Goal: Navigation & Orientation: Find specific page/section

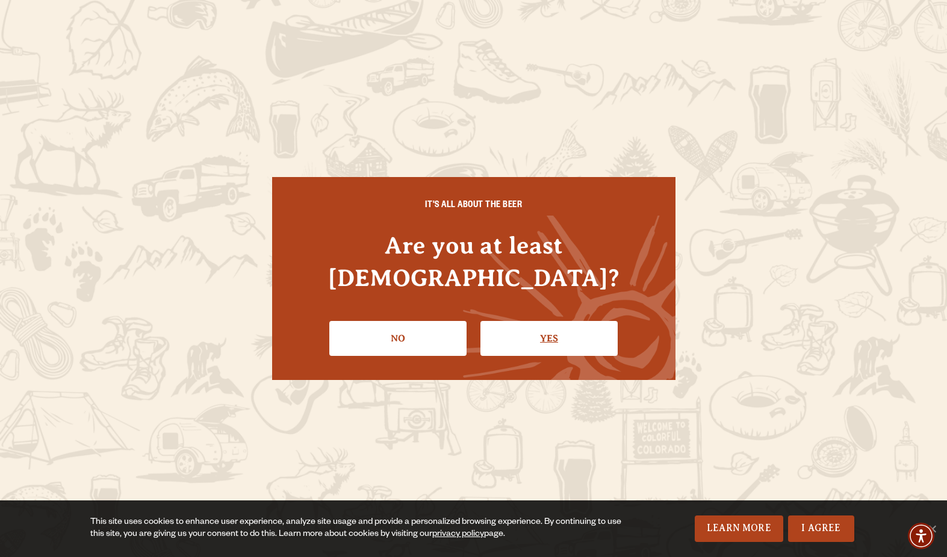
click at [549, 332] on link "Yes" at bounding box center [548, 338] width 137 height 35
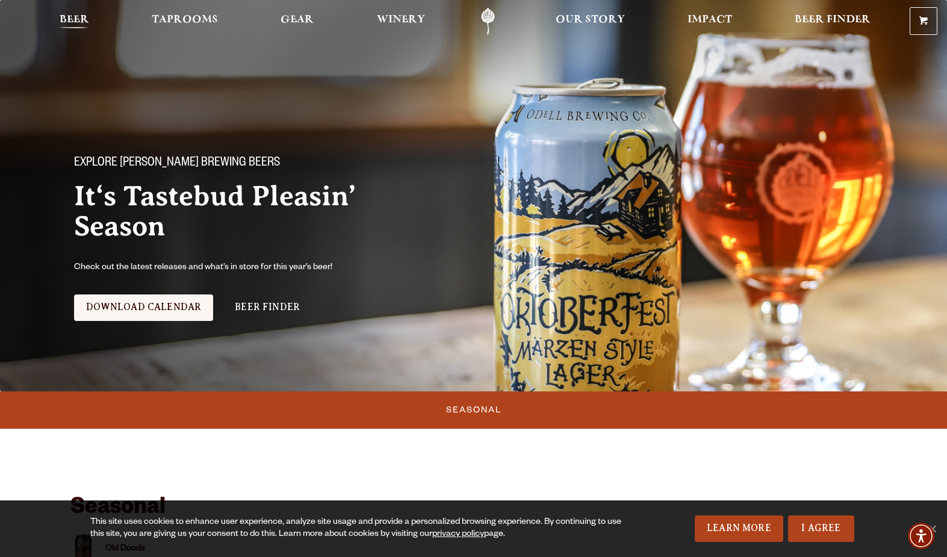
click at [78, 20] on span "Beer" at bounding box center [74, 20] width 29 height 10
click at [410, 18] on span "Winery" at bounding box center [401, 20] width 48 height 10
click at [174, 18] on span "Taprooms" at bounding box center [185, 20] width 66 height 10
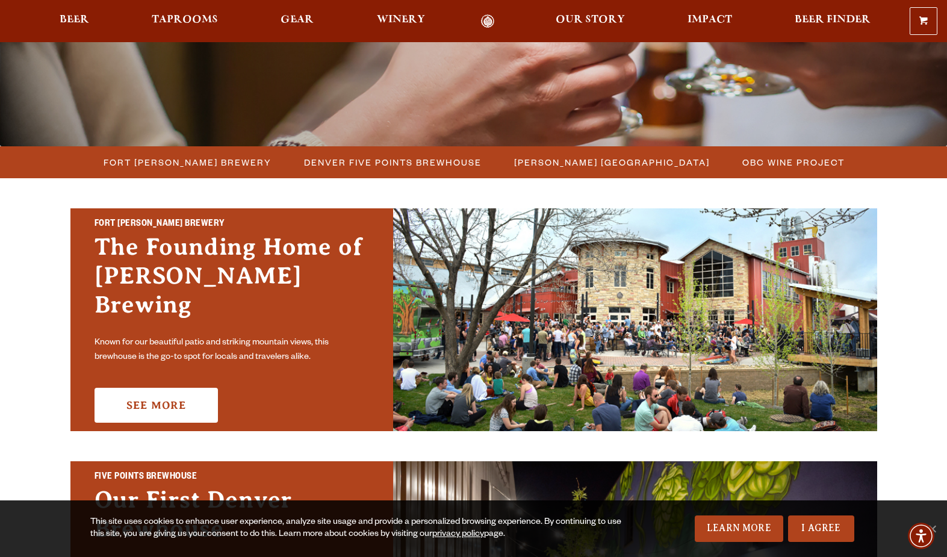
scroll to position [246, 0]
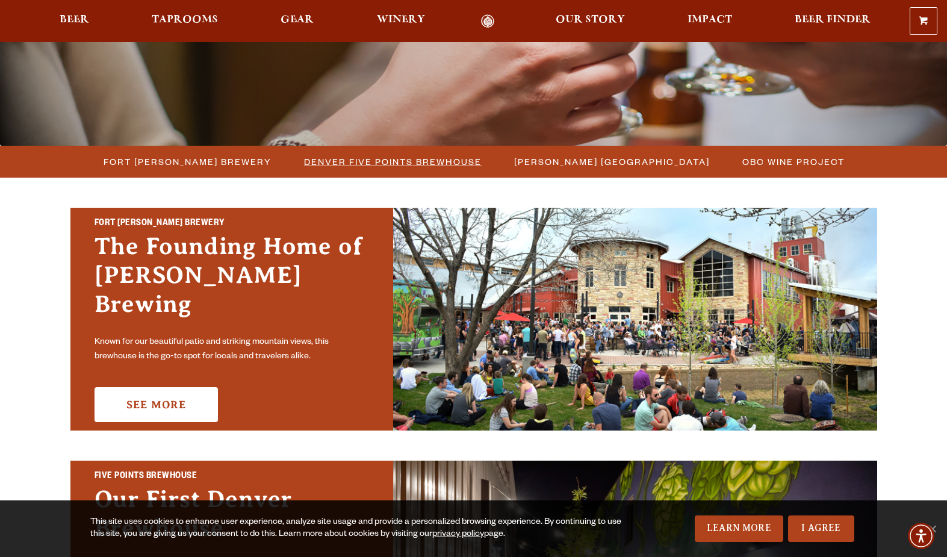
click at [374, 164] on span "Denver Five Points Brewhouse" at bounding box center [393, 161] width 178 height 17
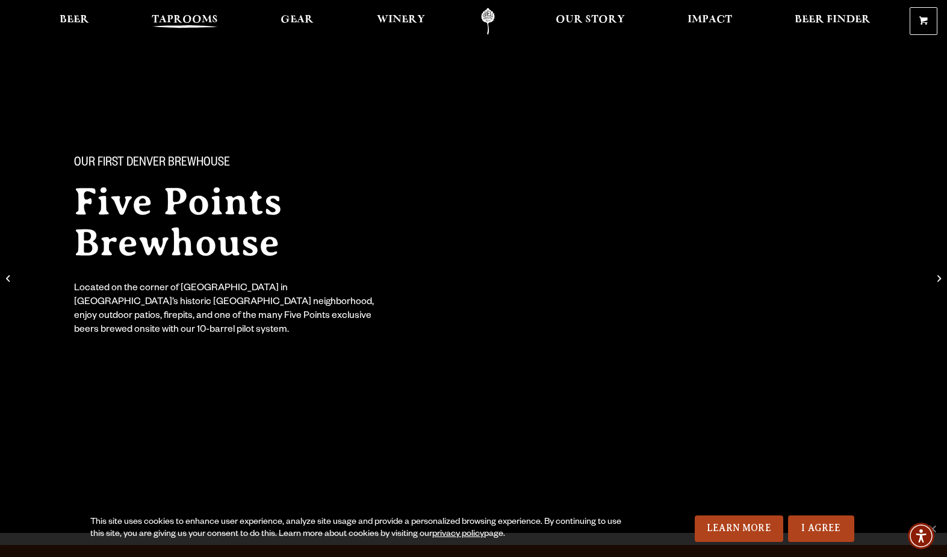
click at [190, 24] on span "Taprooms" at bounding box center [185, 20] width 66 height 10
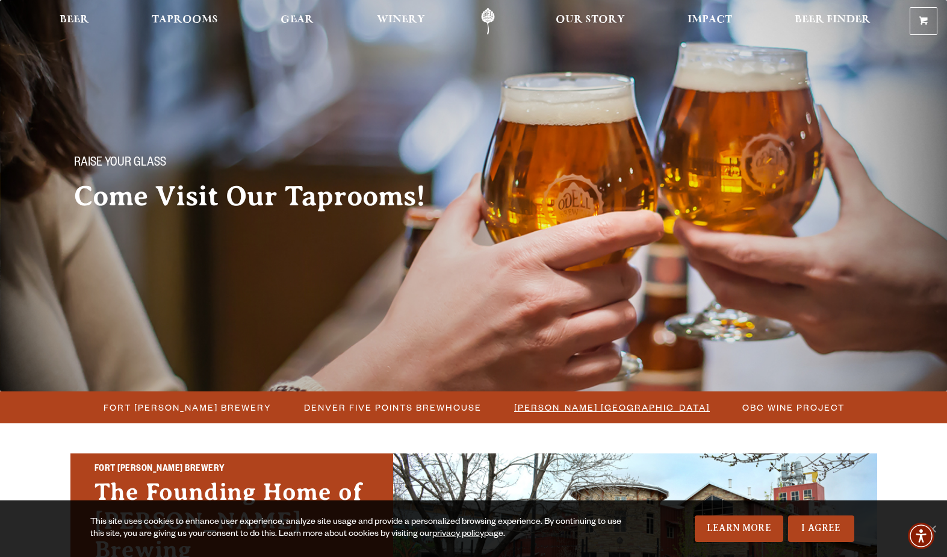
click at [574, 410] on span "[PERSON_NAME] [GEOGRAPHIC_DATA]" at bounding box center [612, 406] width 196 height 17
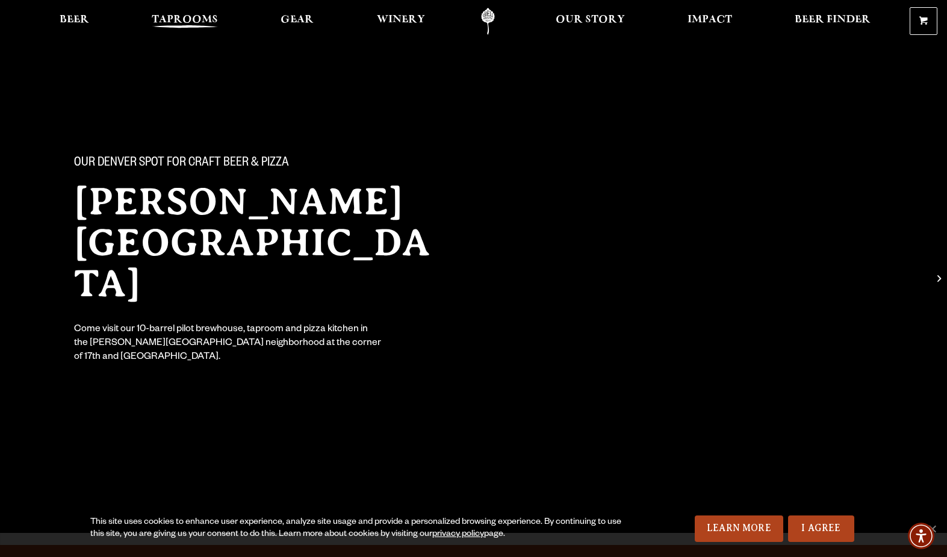
click at [199, 12] on link "Taprooms" at bounding box center [185, 21] width 82 height 27
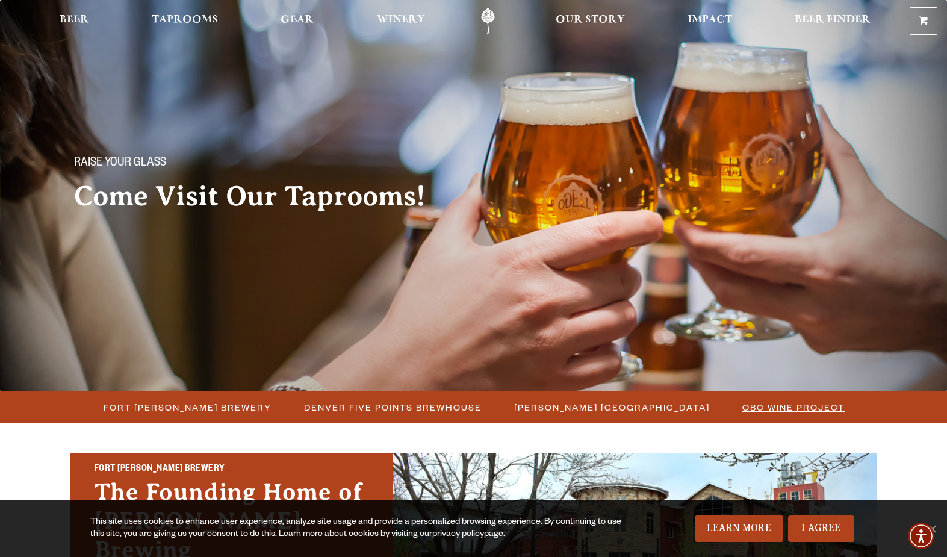
click at [766, 411] on span "OBC Wine Project" at bounding box center [793, 406] width 102 height 17
